Goal: Transaction & Acquisition: Book appointment/travel/reservation

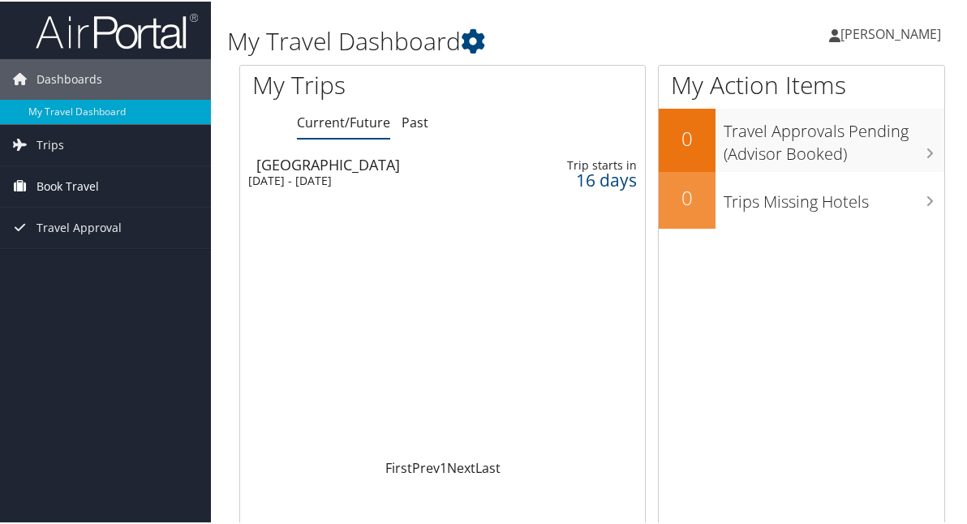
click at [74, 185] on span "Book Travel" at bounding box center [68, 185] width 62 height 41
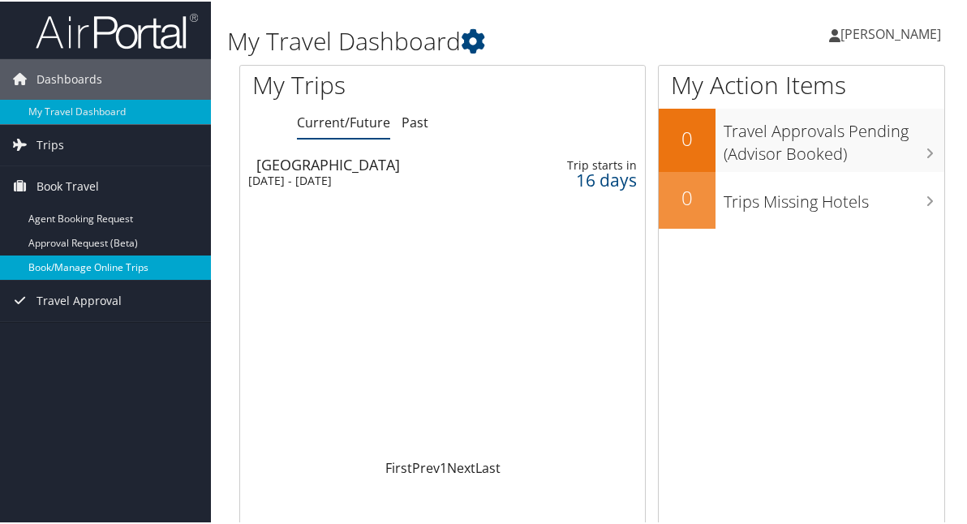
click at [110, 263] on link "Book/Manage Online Trips" at bounding box center [105, 266] width 211 height 24
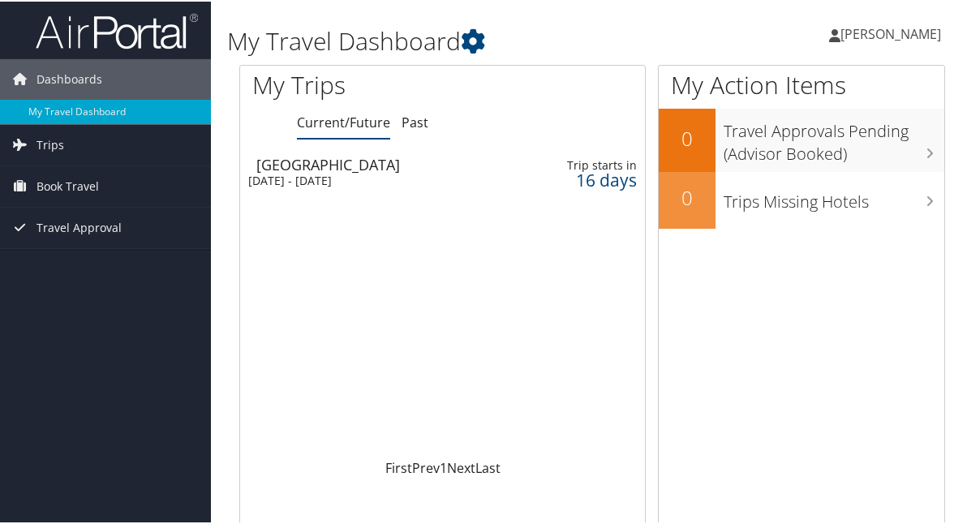
click at [256, 187] on td "Atlanta Sun 21 Sep 2025 - Wed 24 Sep 2025" at bounding box center [369, 171] width 258 height 45
